Goal: Task Accomplishment & Management: Use online tool/utility

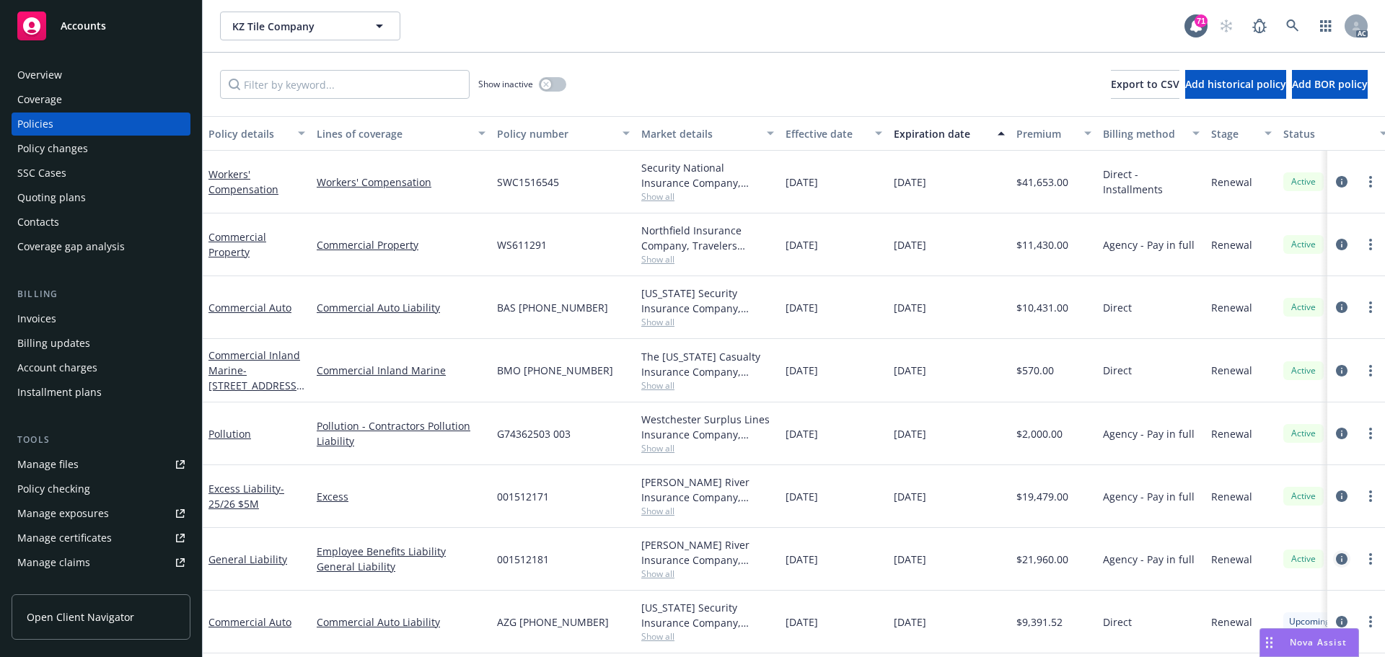
click at [1336, 561] on icon "circleInformation" at bounding box center [1342, 559] width 12 height 12
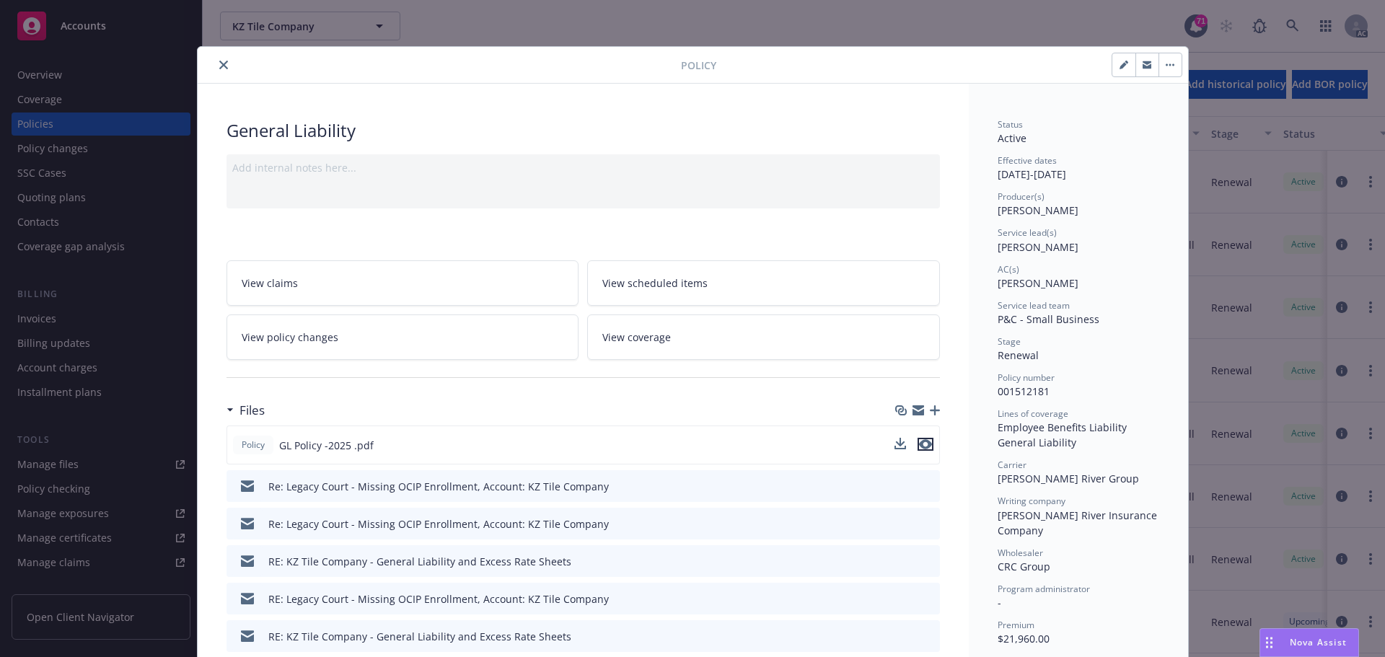
click at [919, 443] on icon "preview file" at bounding box center [925, 444] width 13 height 10
click at [221, 65] on icon "close" at bounding box center [223, 65] width 9 height 9
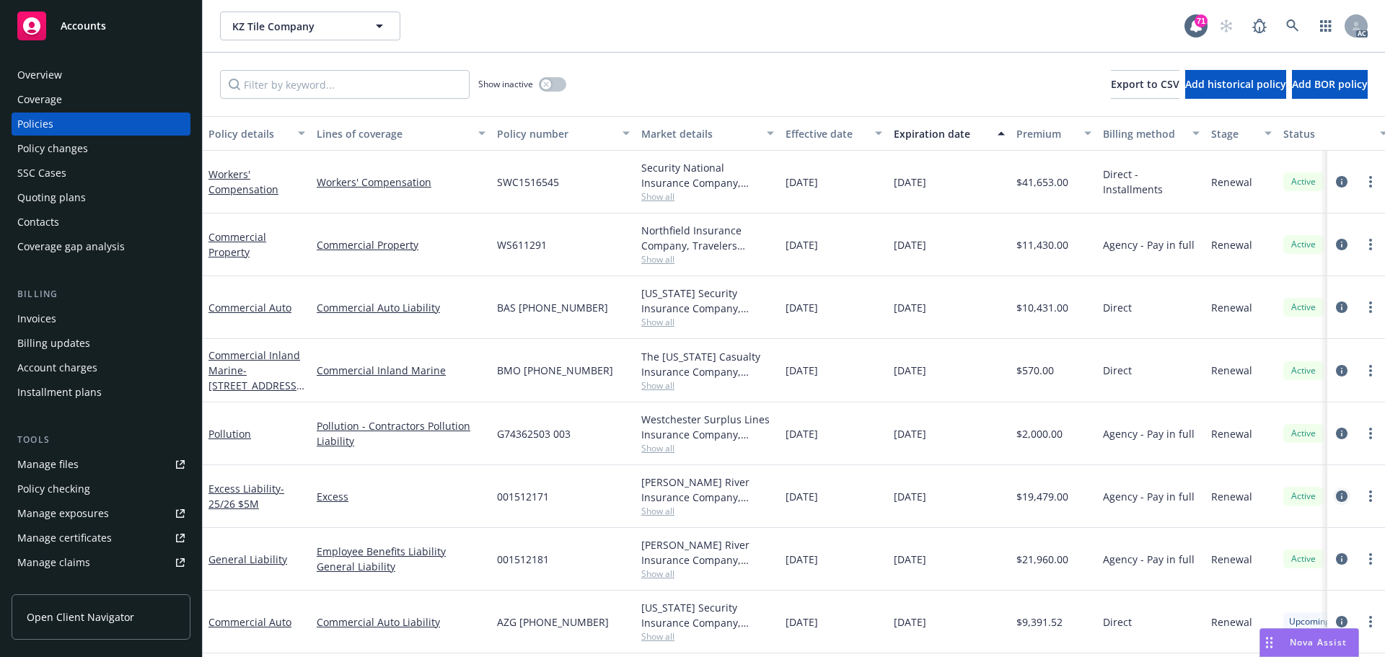
click at [1336, 491] on icon "circleInformation" at bounding box center [1342, 496] width 12 height 12
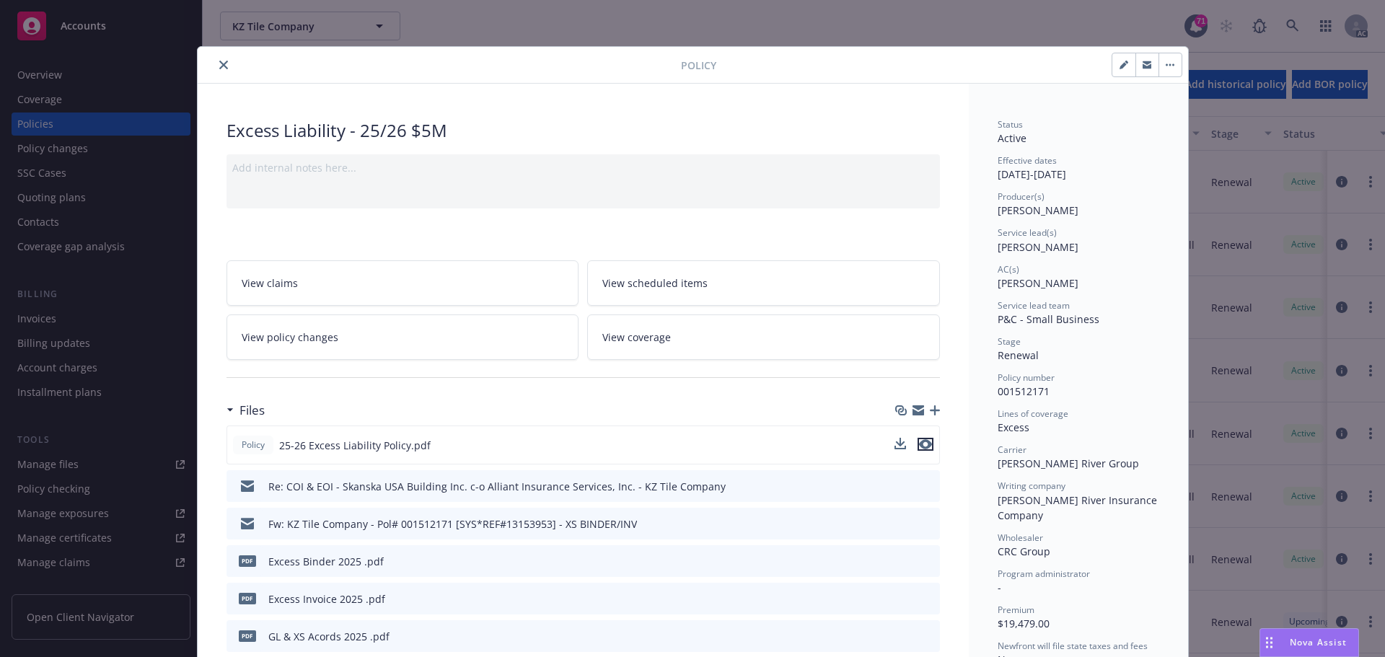
click at [919, 444] on icon "preview file" at bounding box center [925, 444] width 13 height 10
click at [219, 66] on icon "close" at bounding box center [223, 65] width 9 height 9
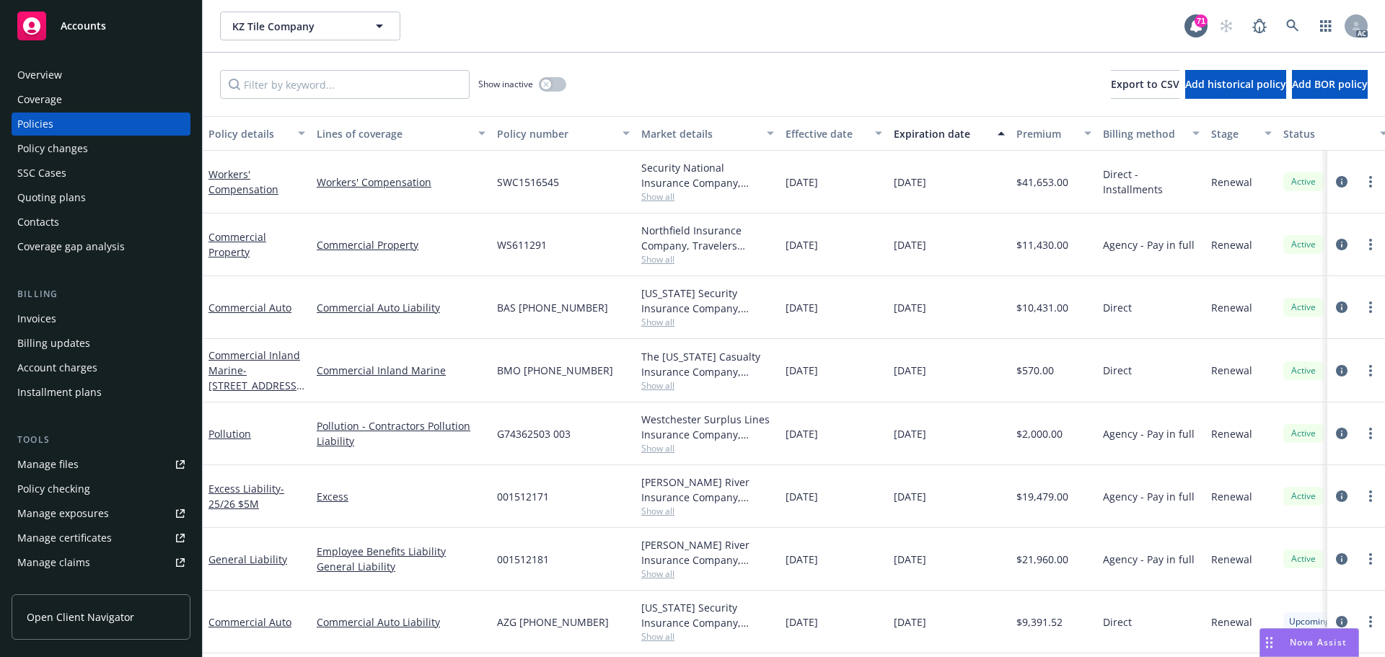
click at [660, 451] on span "Show all" at bounding box center [707, 448] width 133 height 12
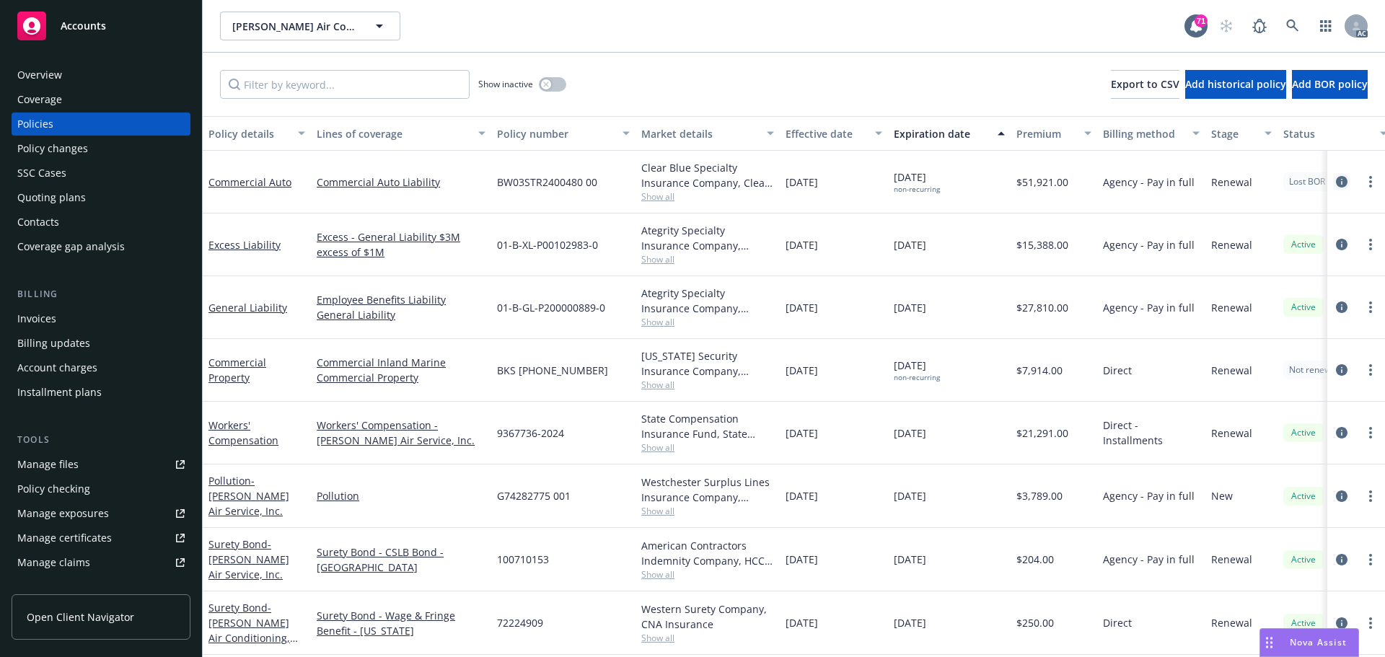
click at [1336, 182] on icon "circleInformation" at bounding box center [1342, 182] width 12 height 12
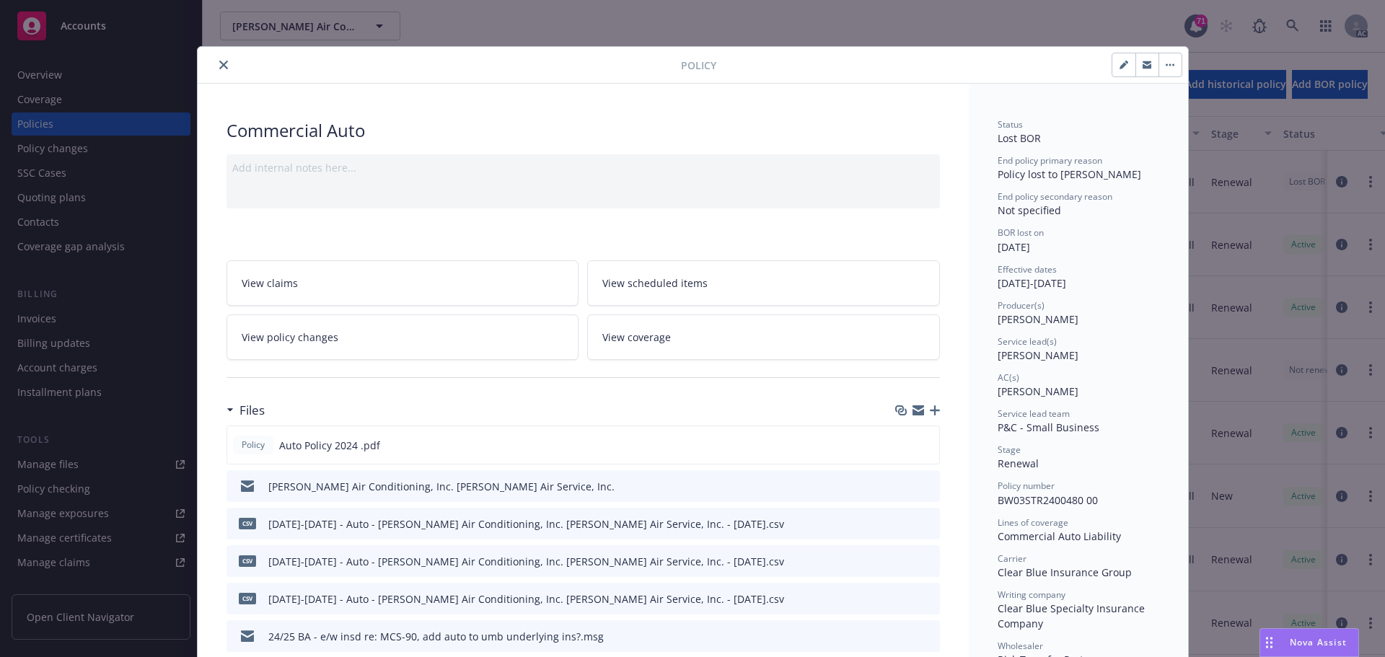
click at [219, 64] on icon "close" at bounding box center [223, 65] width 9 height 9
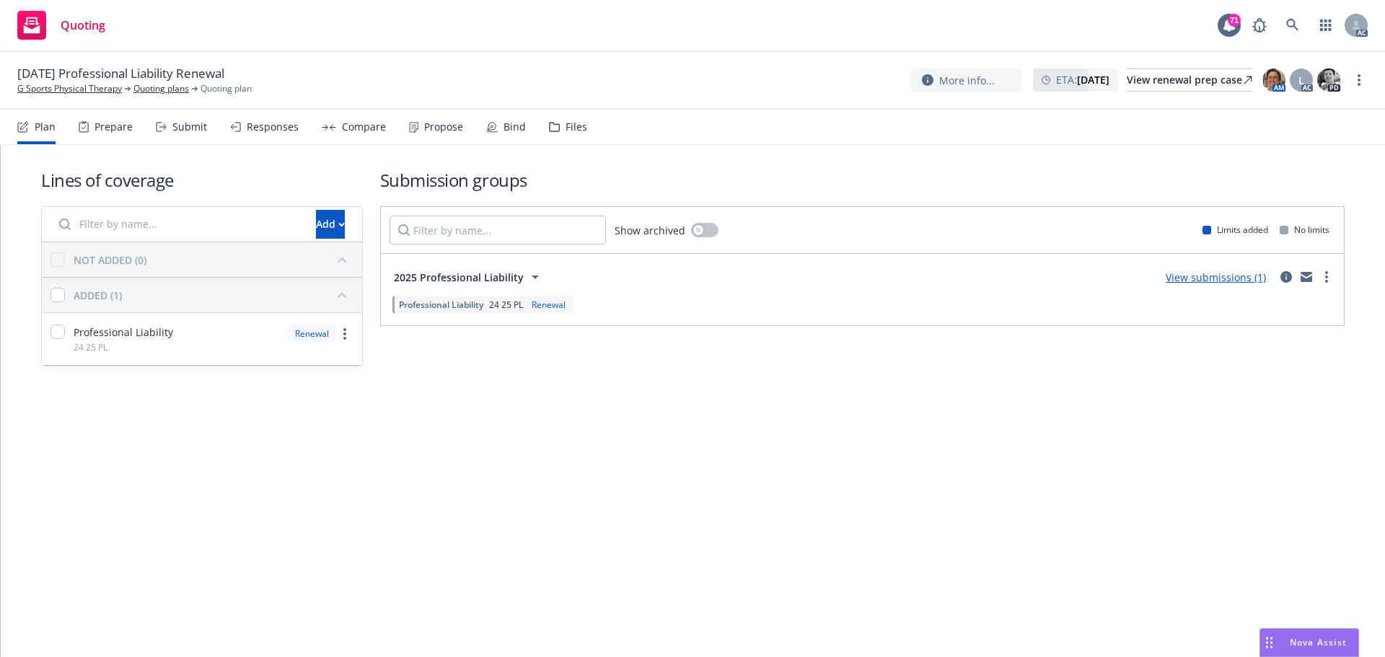
click at [1367, 73] on div "[DATE] Professional Liability Renewal G Sports Physical Therapy Quoting plans Q…" at bounding box center [692, 81] width 1385 height 58
click at [1362, 80] on link "more" at bounding box center [1358, 79] width 17 height 17
click at [1243, 111] on link "Copy logging email" at bounding box center [1286, 109] width 161 height 29
click at [1354, 79] on link "more" at bounding box center [1358, 79] width 17 height 17
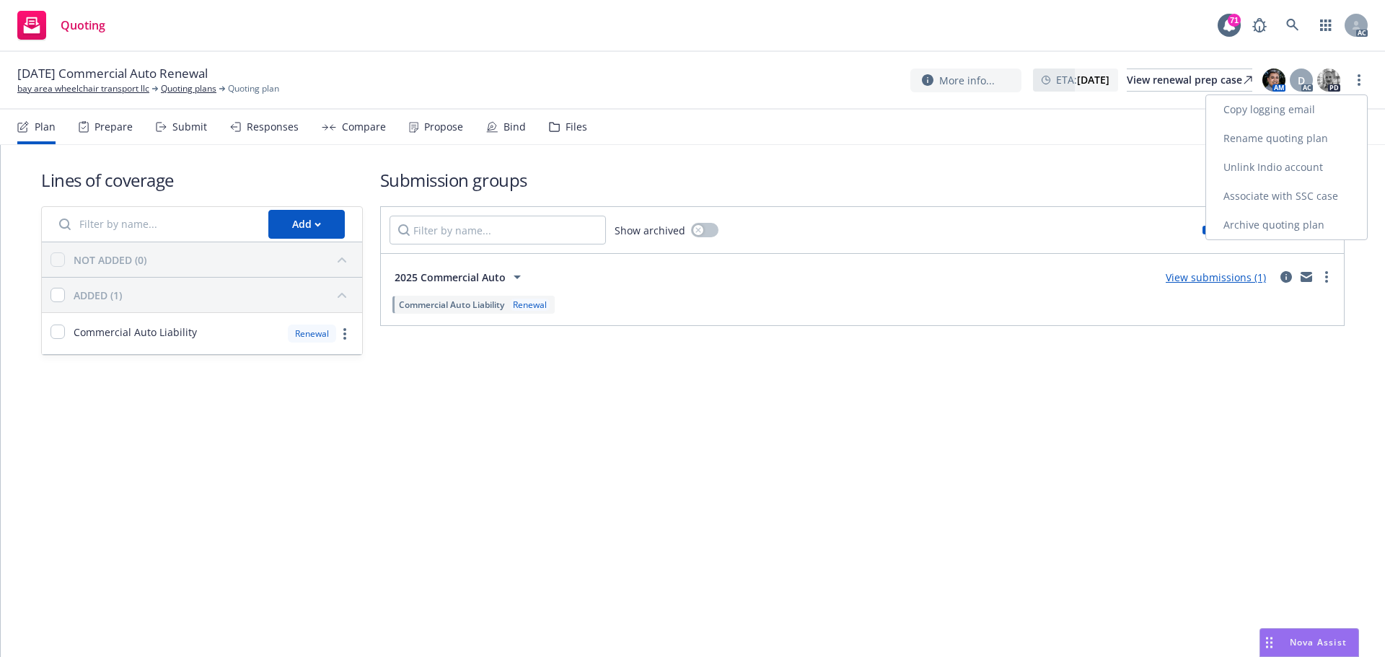
click at [1300, 109] on link "Copy logging email" at bounding box center [1286, 109] width 161 height 29
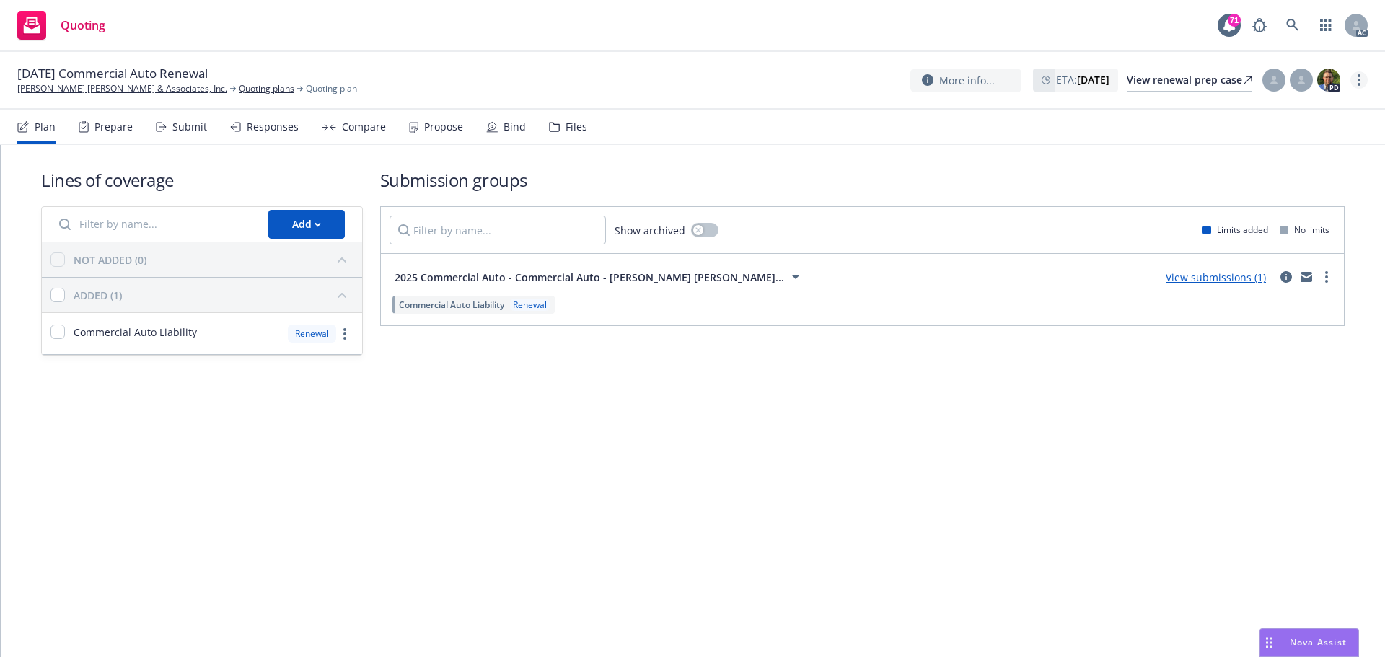
click at [1358, 81] on icon "more" at bounding box center [1358, 80] width 3 height 12
click at [1243, 109] on link "Copy logging email" at bounding box center [1286, 109] width 161 height 29
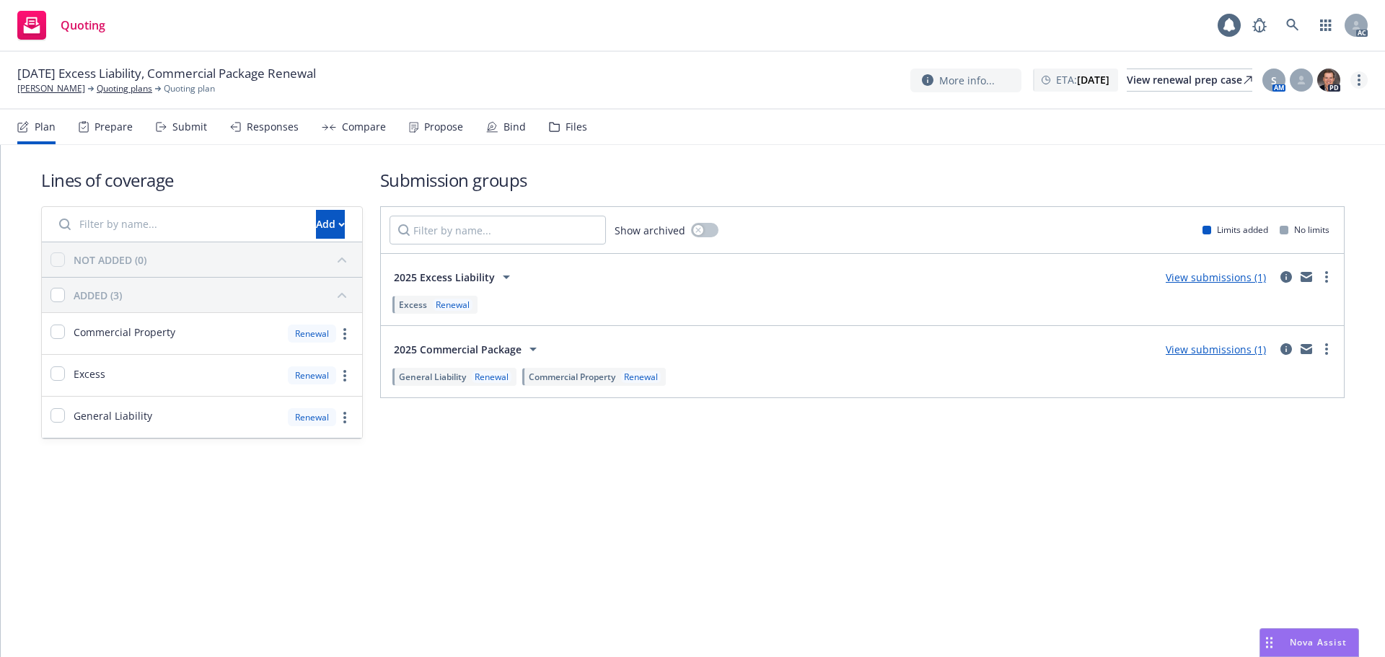
click at [1359, 80] on circle "more" at bounding box center [1358, 80] width 3 height 3
click at [1288, 105] on link "Copy logging email" at bounding box center [1286, 109] width 161 height 29
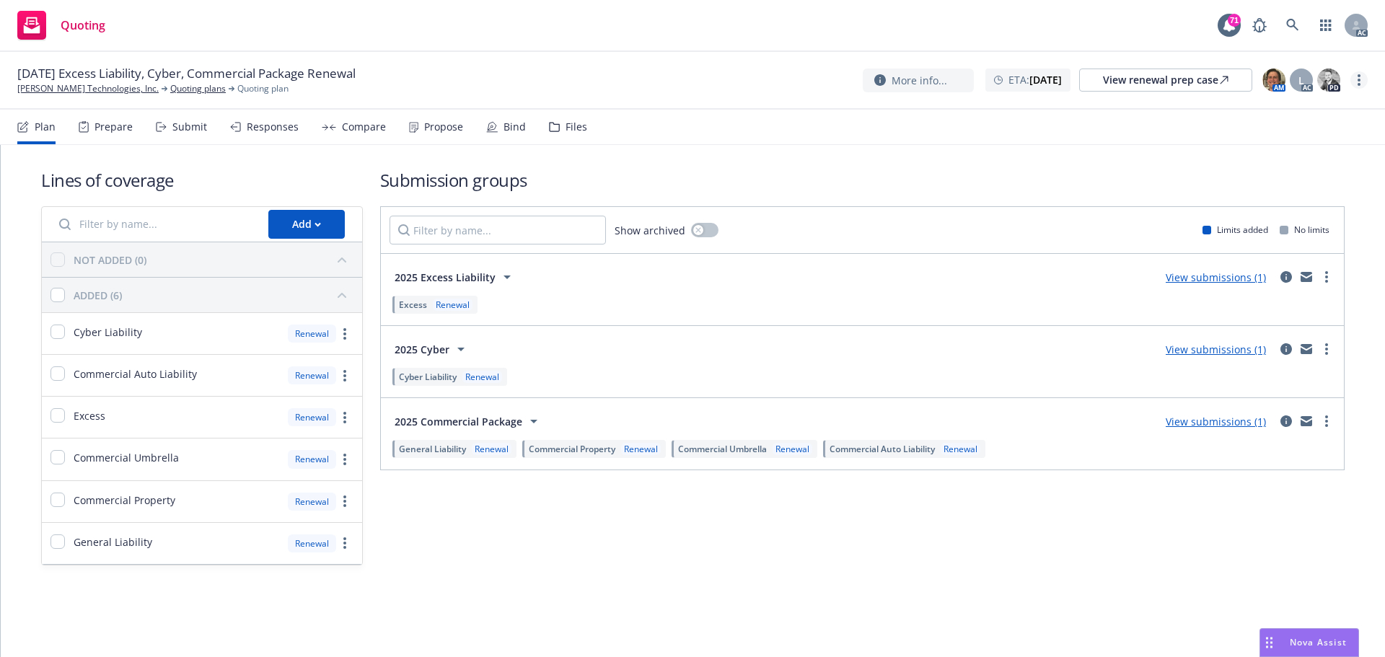
click at [1354, 81] on link "more" at bounding box center [1358, 79] width 17 height 17
click at [1292, 107] on link "Copy logging email" at bounding box center [1286, 109] width 161 height 29
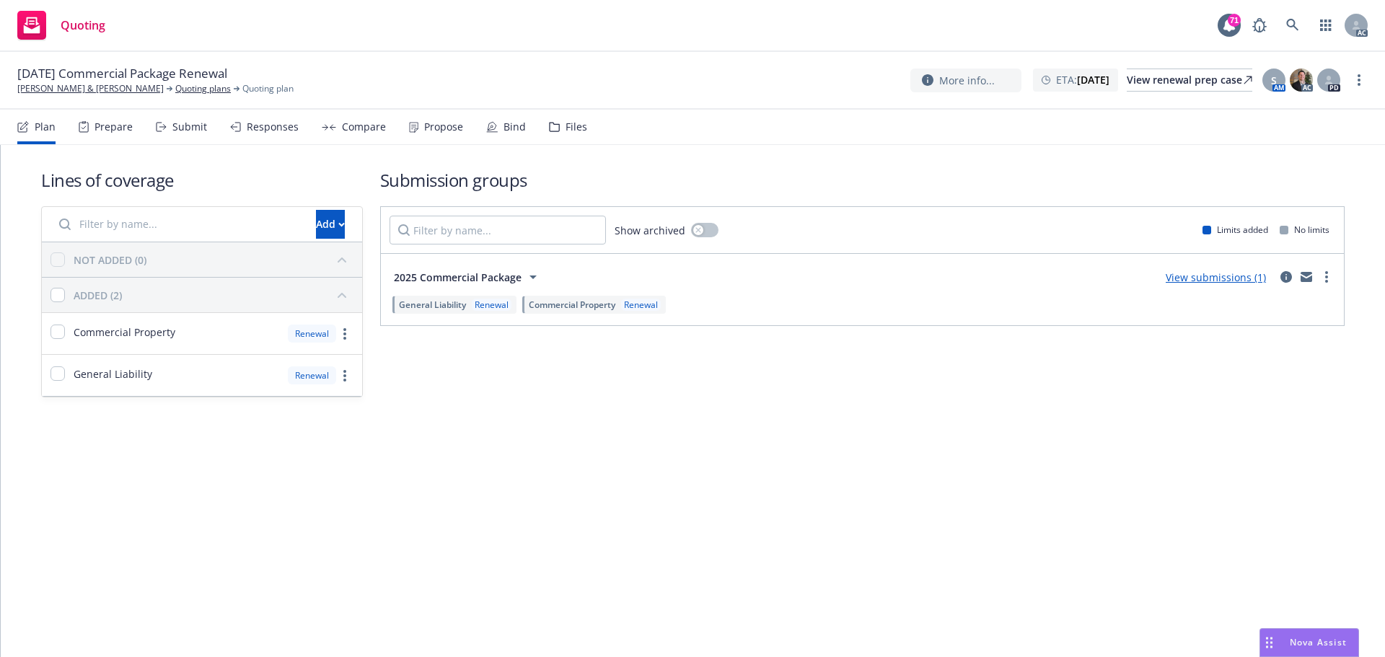
drag, startPoint x: 195, startPoint y: 127, endPoint x: 410, endPoint y: 22, distance: 238.7
click at [195, 127] on div "Submit" at bounding box center [189, 127] width 35 height 12
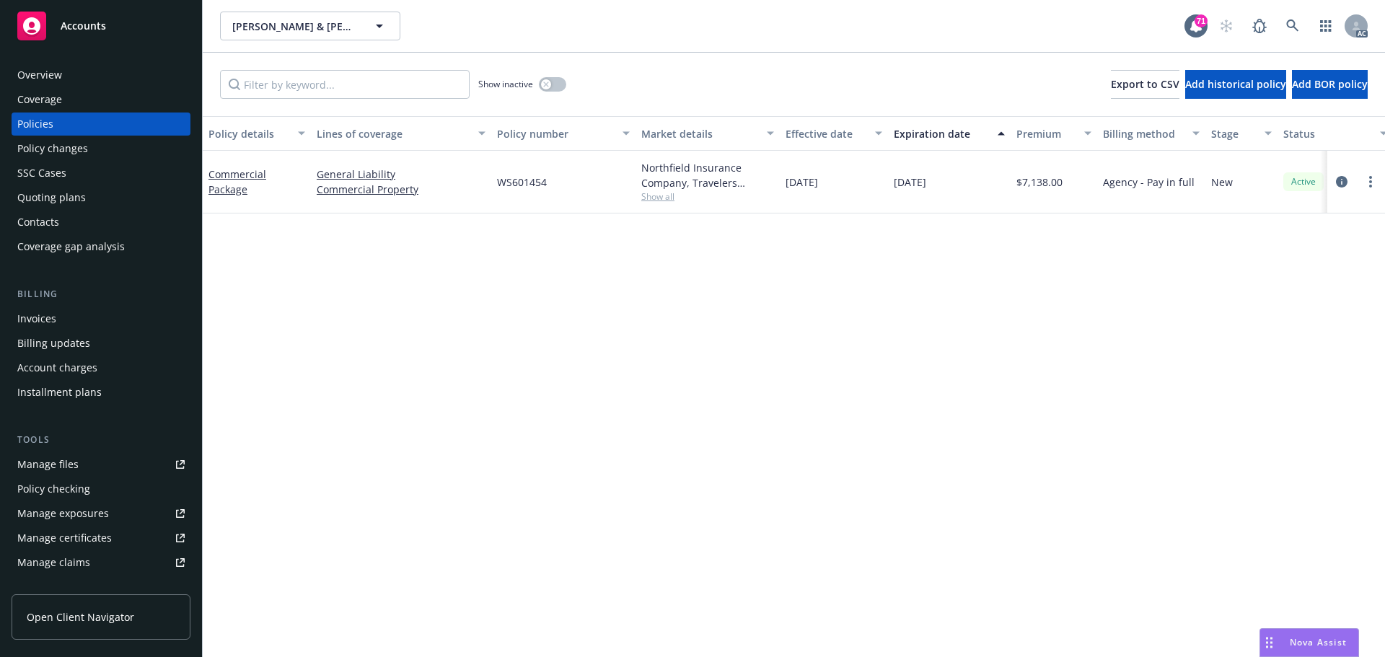
click at [786, 364] on div "Policy details Lines of coverage Policy number Market details Effective date Ex…" at bounding box center [794, 386] width 1182 height 541
click at [405, 312] on div "Policy details Lines of coverage Policy number Market details Effective date Ex…" at bounding box center [794, 386] width 1182 height 541
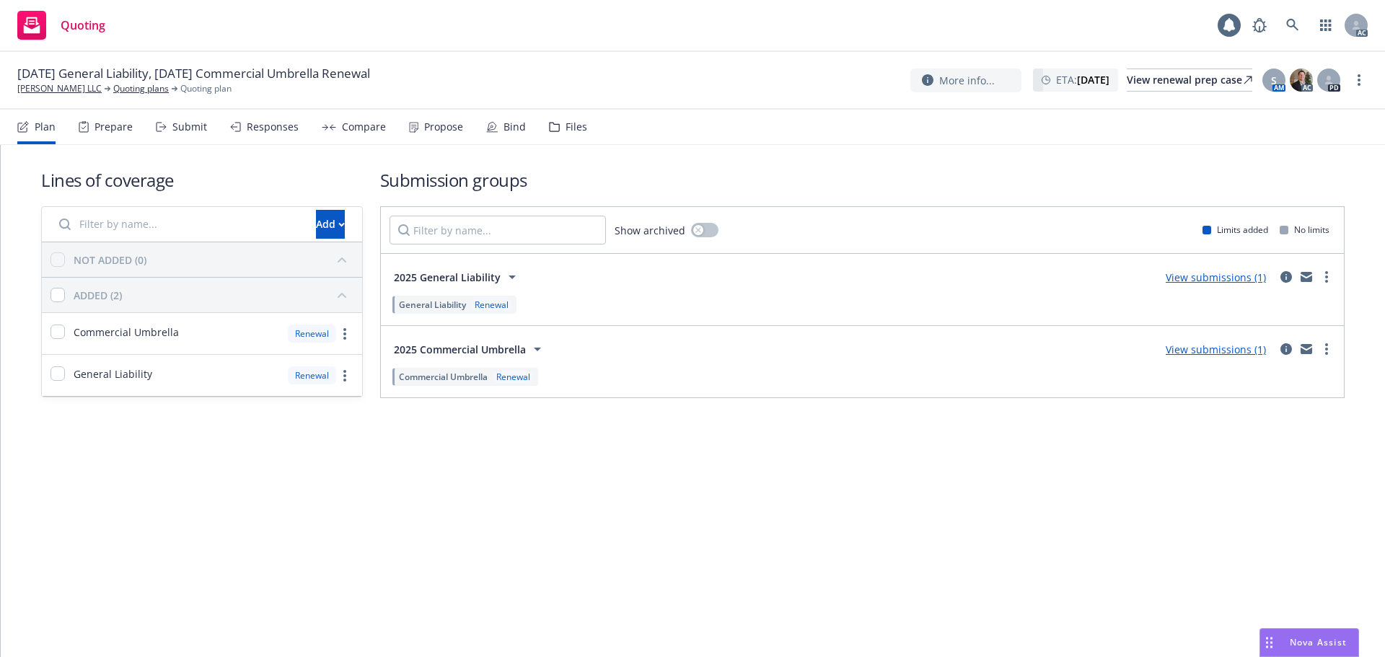
click at [715, 407] on div "Lines of coverage Add NOT ADDED (0) ADDED (2) Commercial Umbrella Renewal Gener…" at bounding box center [692, 283] width 1303 height 276
click at [1360, 82] on icon "more" at bounding box center [1358, 80] width 3 height 12
click at [1246, 113] on link "Copy logging email" at bounding box center [1286, 109] width 161 height 29
